Goal: Transaction & Acquisition: Purchase product/service

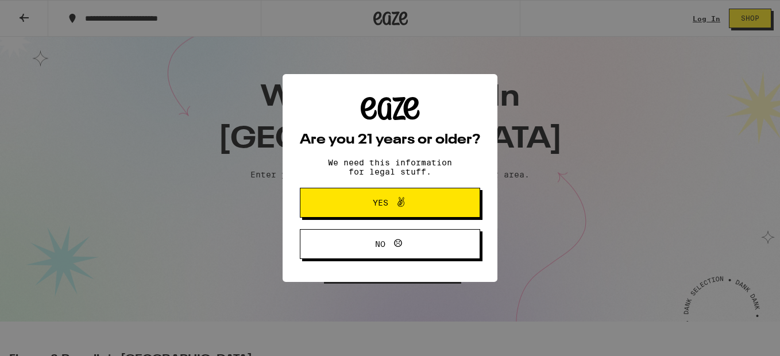
click at [383, 205] on span "Yes" at bounding box center [380, 203] width 15 height 8
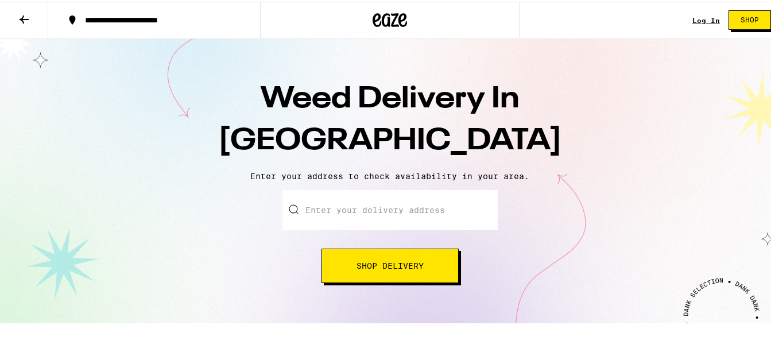
click at [321, 210] on input "Enter your delivery address" at bounding box center [389, 208] width 215 height 40
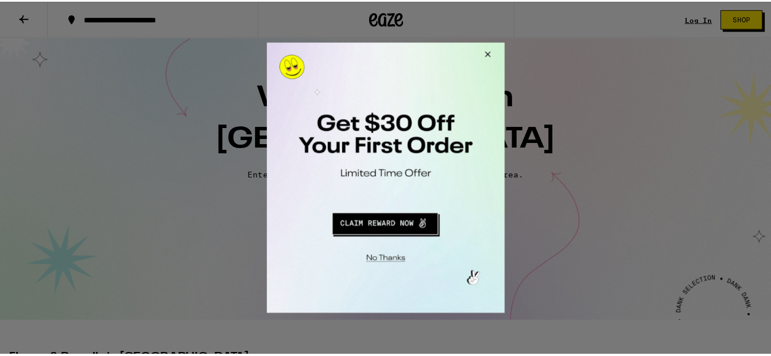
click at [492, 52] on button "Close Modal" at bounding box center [487, 56] width 31 height 28
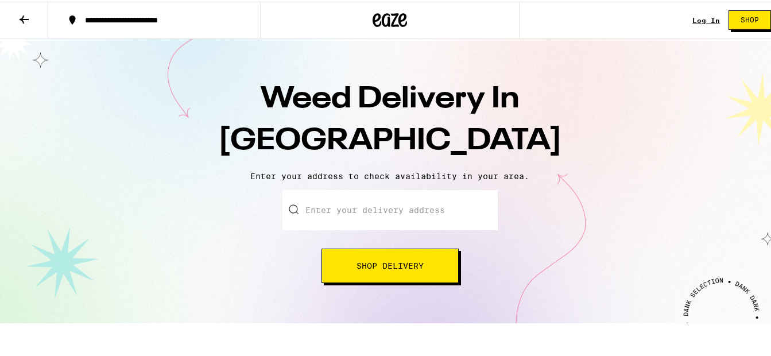
click at [367, 211] on input "Enter your delivery address" at bounding box center [389, 208] width 215 height 40
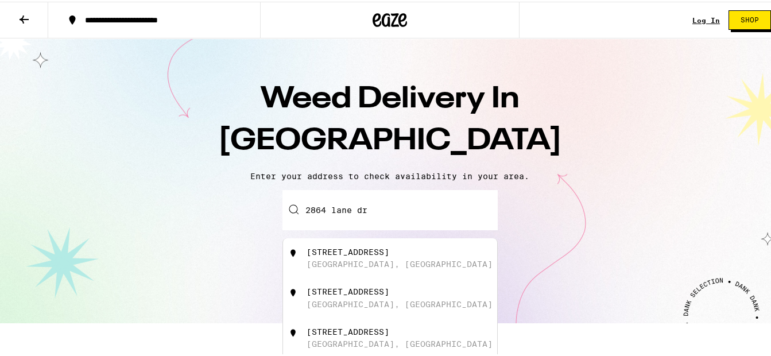
click at [336, 252] on div "[STREET_ADDRESS]" at bounding box center [348, 250] width 83 height 9
type input "[STREET_ADDRESS]"
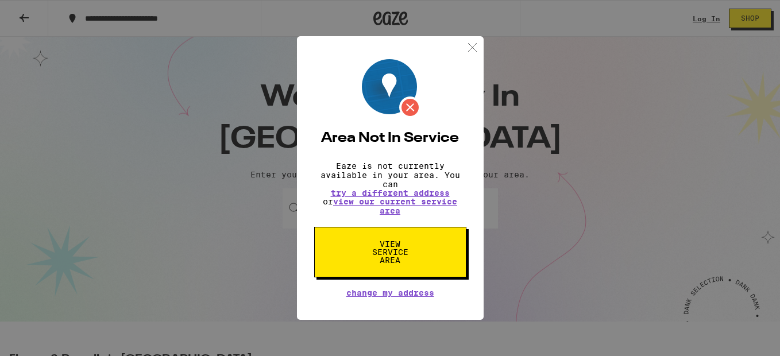
click at [382, 251] on span "View Service Area" at bounding box center [390, 252] width 59 height 24
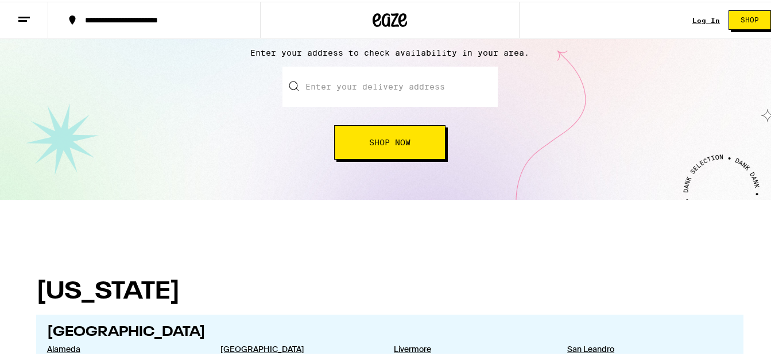
scroll to position [57, 0]
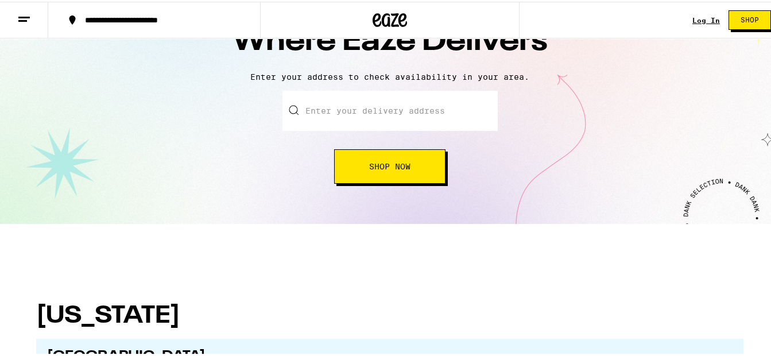
click at [385, 111] on input "text" at bounding box center [389, 109] width 215 height 40
click at [335, 107] on input "text" at bounding box center [389, 109] width 215 height 40
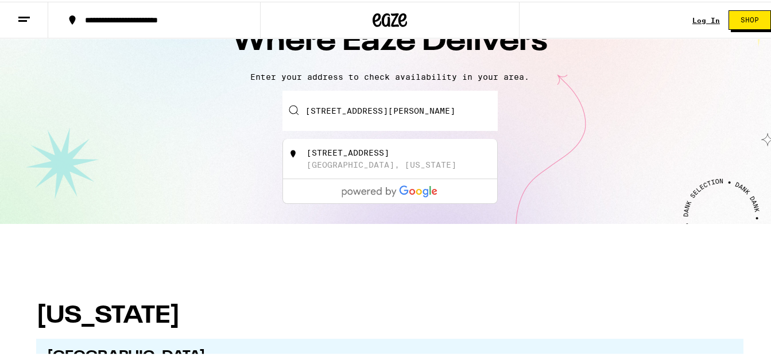
type input "[STREET_ADDRESS][US_STATE]"
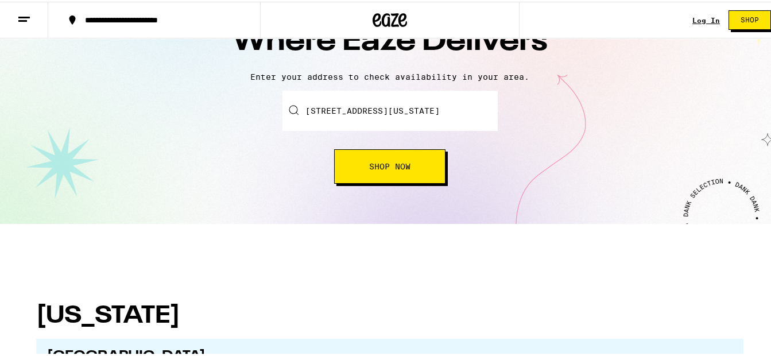
scroll to position [94, 0]
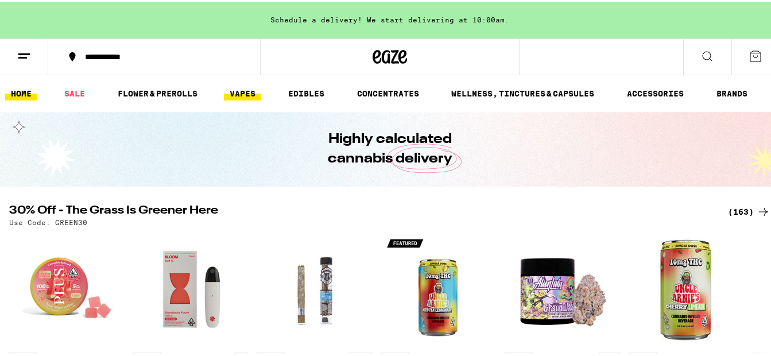
click at [251, 88] on link "VAPES" at bounding box center [242, 92] width 37 height 14
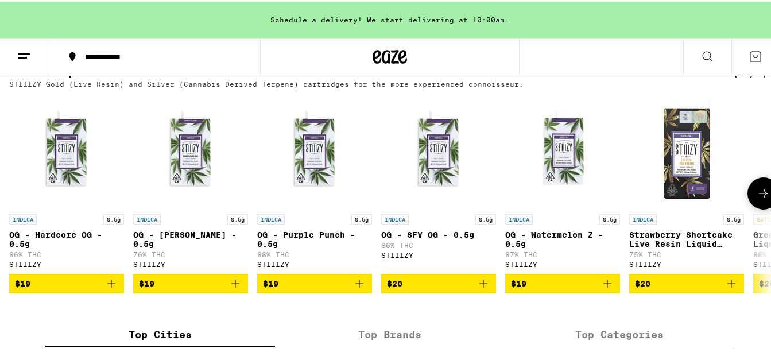
scroll to position [1148, 0]
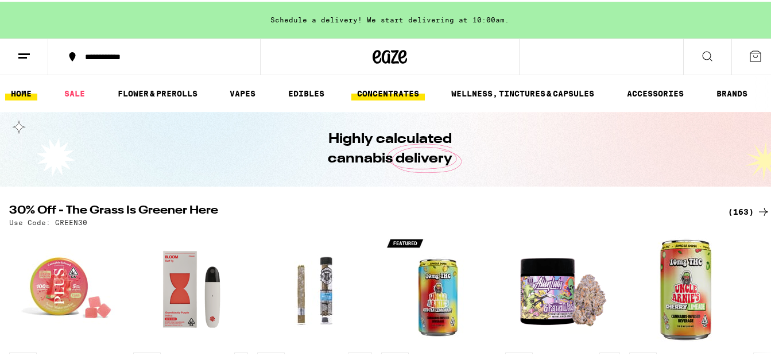
click at [375, 87] on link "CONCENTRATES" at bounding box center [387, 92] width 73 height 14
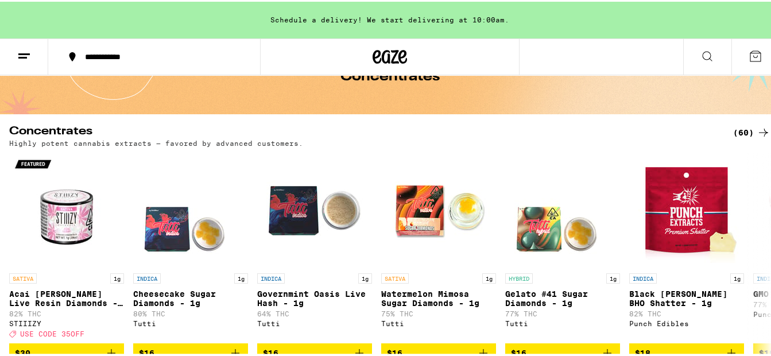
scroll to position [57, 0]
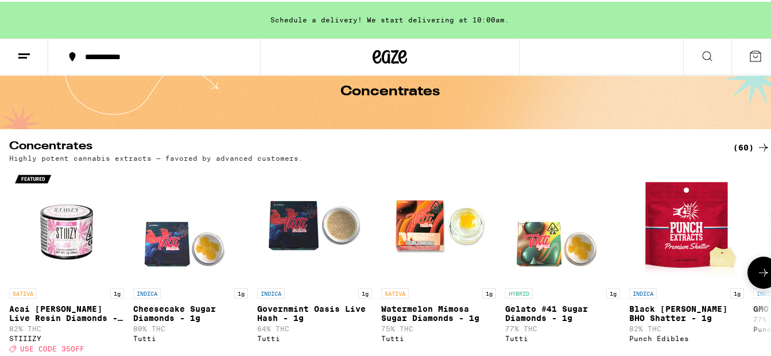
click at [757, 270] on icon at bounding box center [764, 271] width 14 height 14
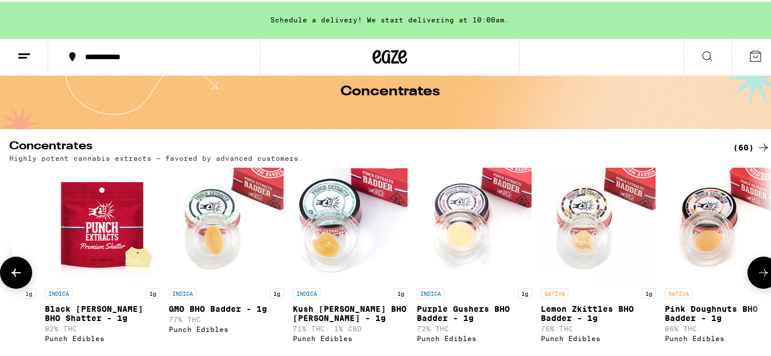
scroll to position [0, 627]
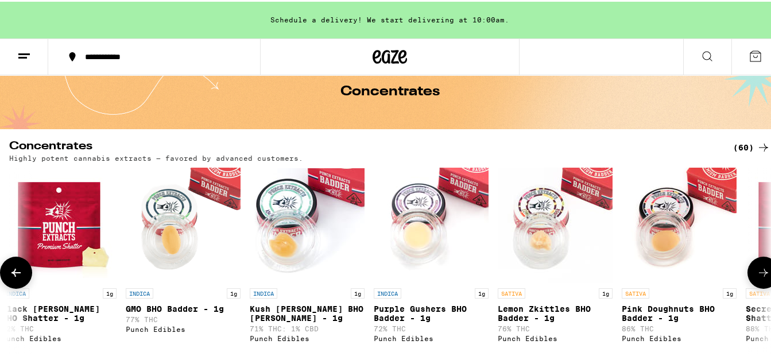
click at [758, 275] on icon at bounding box center [764, 271] width 14 height 14
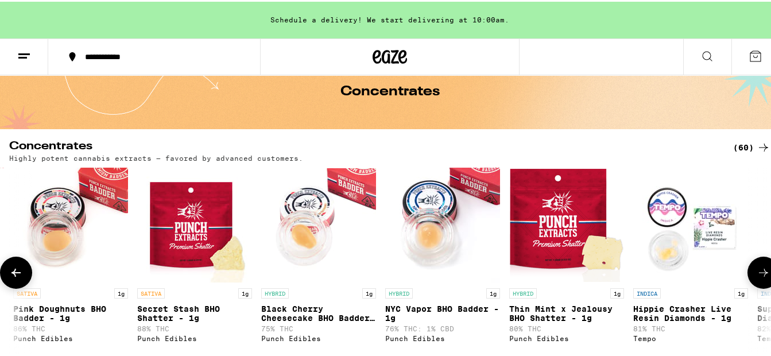
scroll to position [0, 1255]
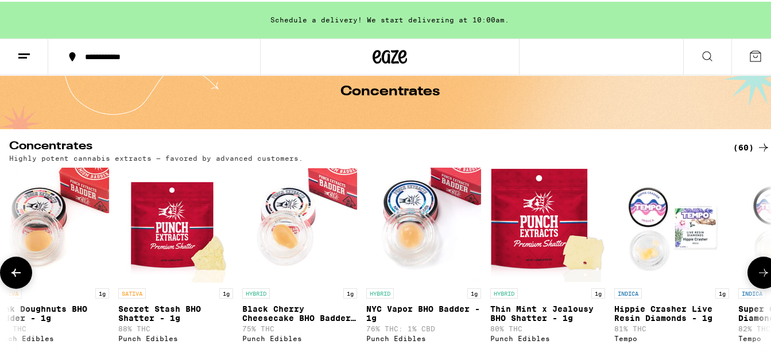
click at [758, 275] on icon at bounding box center [764, 271] width 14 height 14
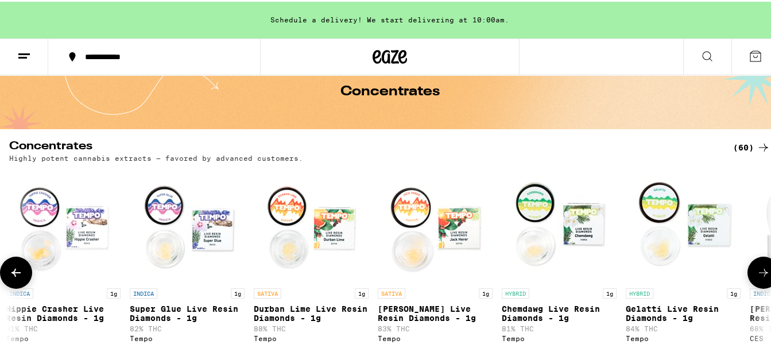
scroll to position [0, 1882]
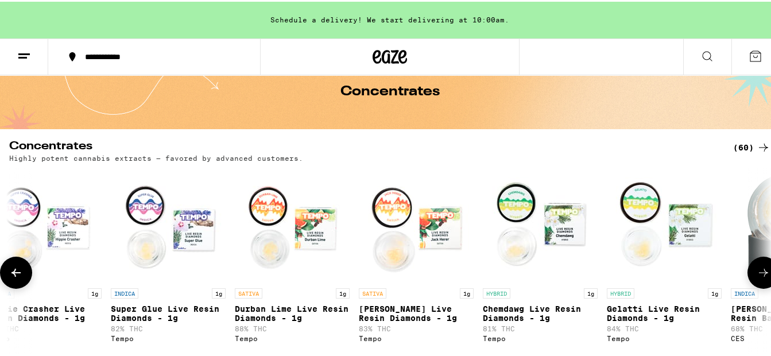
click at [758, 275] on icon at bounding box center [764, 271] width 14 height 14
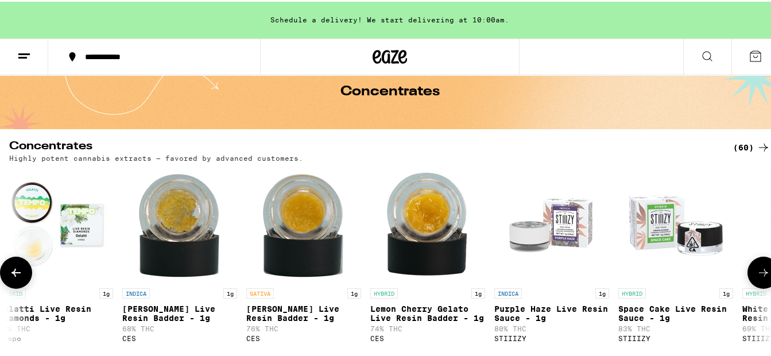
scroll to position [0, 2510]
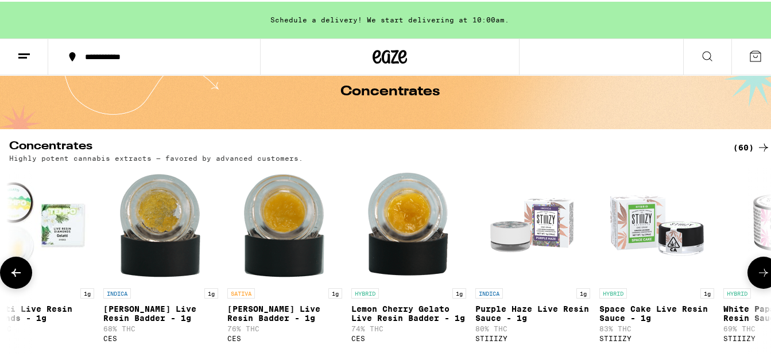
click at [758, 275] on icon at bounding box center [764, 271] width 14 height 14
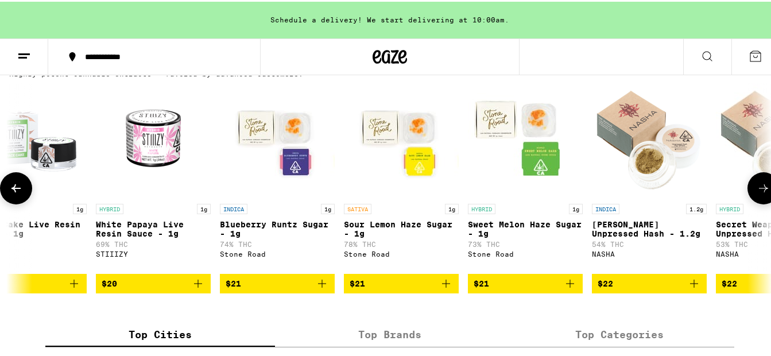
scroll to position [115, 0]
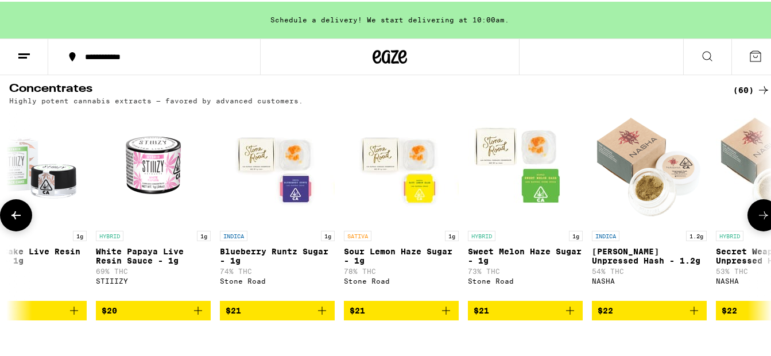
click at [755, 227] on button at bounding box center [763, 213] width 32 height 32
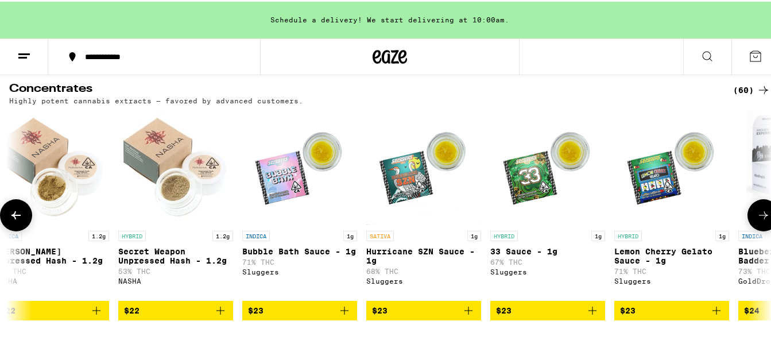
scroll to position [0, 3765]
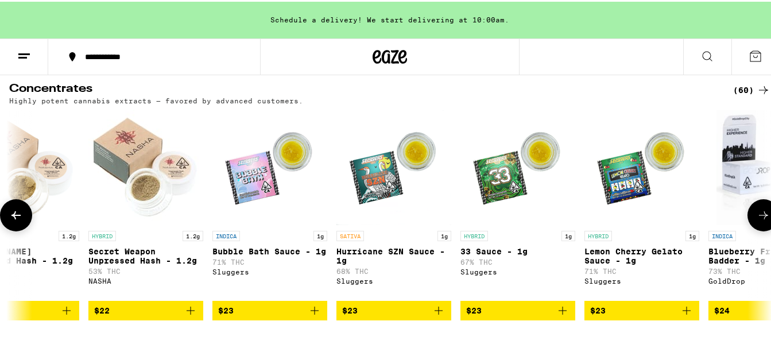
click at [13, 218] on icon at bounding box center [16, 214] width 14 height 14
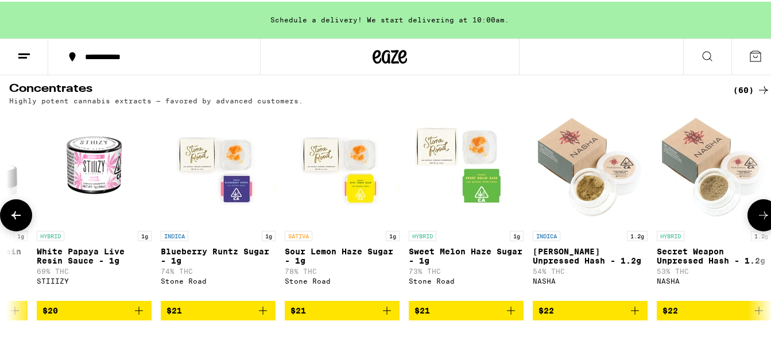
scroll to position [0, 3137]
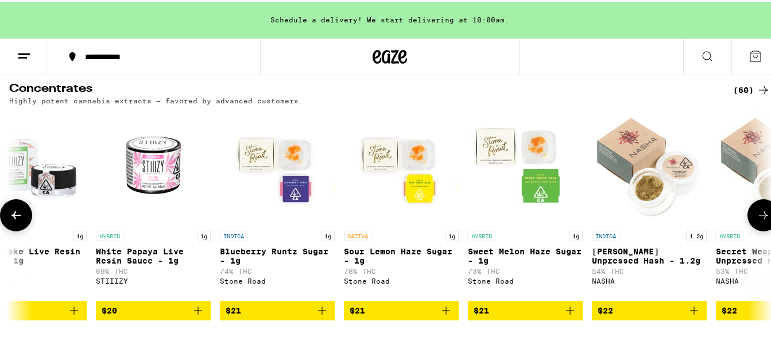
click at [758, 215] on icon at bounding box center [764, 214] width 14 height 14
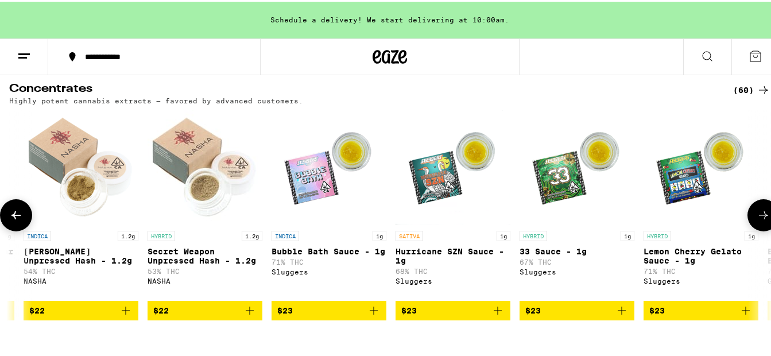
scroll to position [0, 3765]
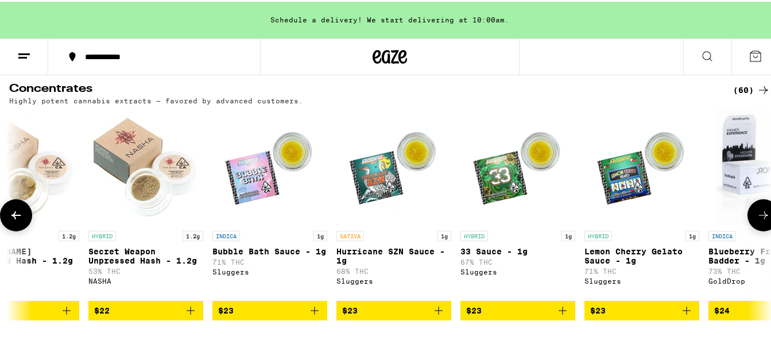
click at [758, 215] on icon at bounding box center [764, 214] width 14 height 14
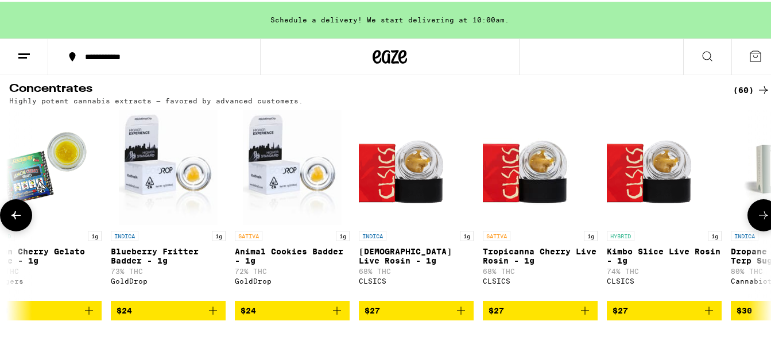
scroll to position [0, 4392]
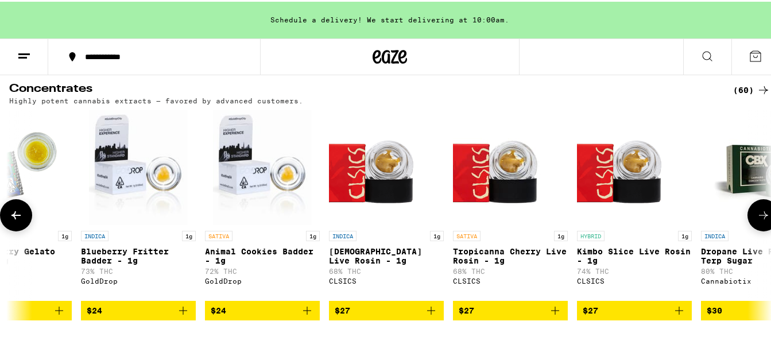
click at [758, 215] on icon at bounding box center [764, 214] width 14 height 14
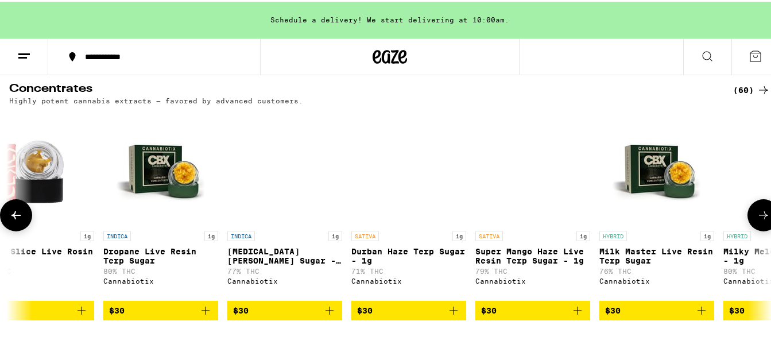
scroll to position [0, 5020]
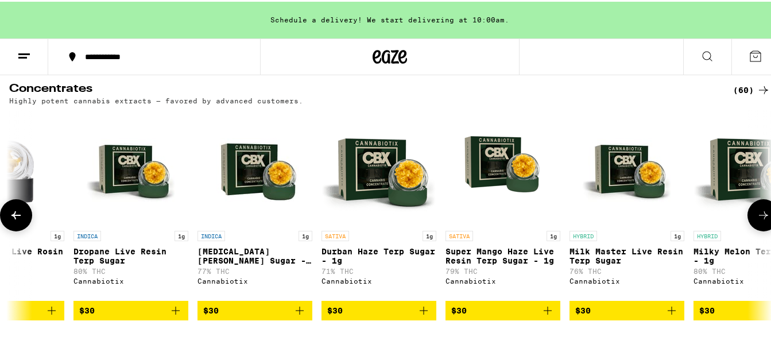
click at [758, 215] on icon at bounding box center [764, 214] width 14 height 14
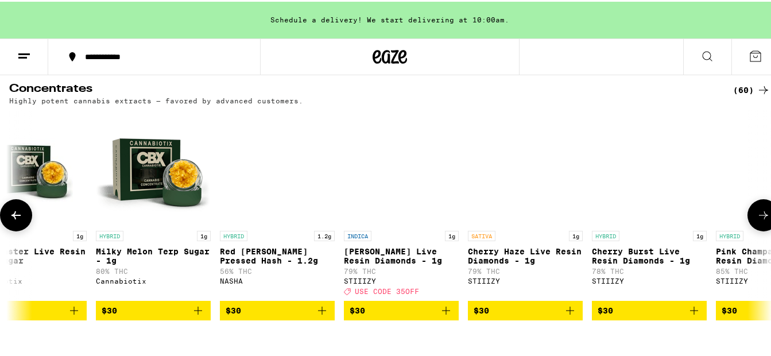
scroll to position [0, 5647]
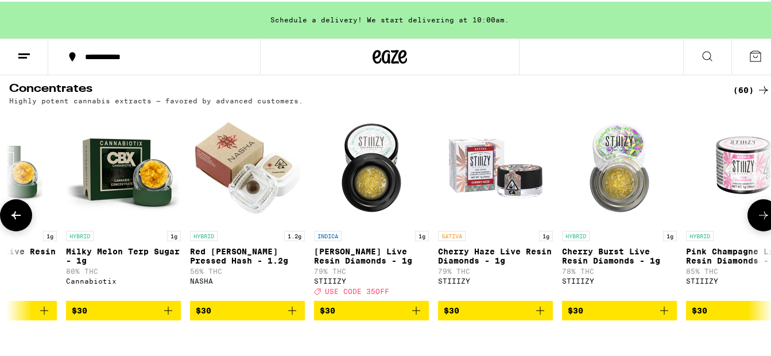
click at [757, 220] on icon at bounding box center [764, 214] width 14 height 14
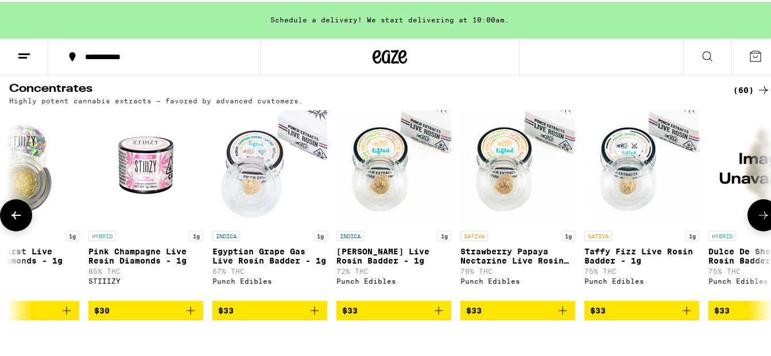
scroll to position [0, 6274]
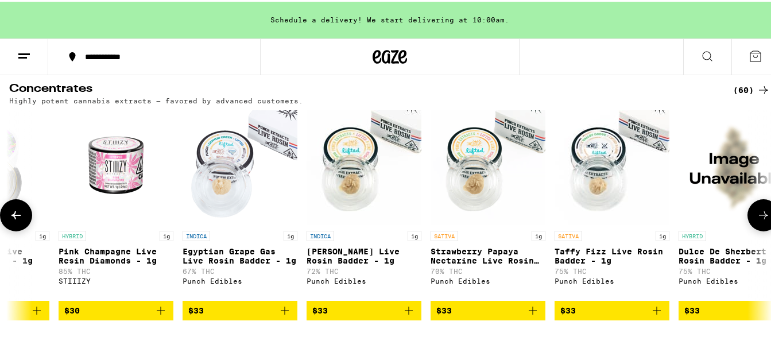
click at [757, 220] on icon at bounding box center [764, 214] width 14 height 14
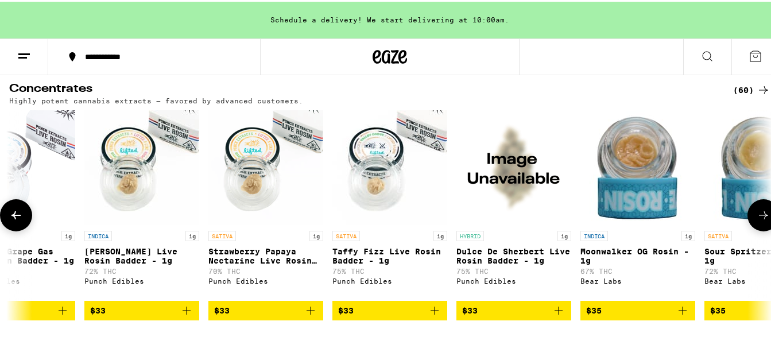
scroll to position [0, 6687]
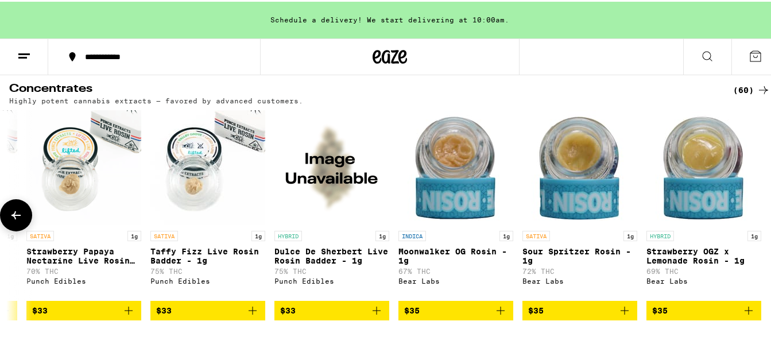
click at [755, 220] on div at bounding box center [763, 213] width 32 height 32
